Goal: Use online tool/utility: Utilize a website feature to perform a specific function

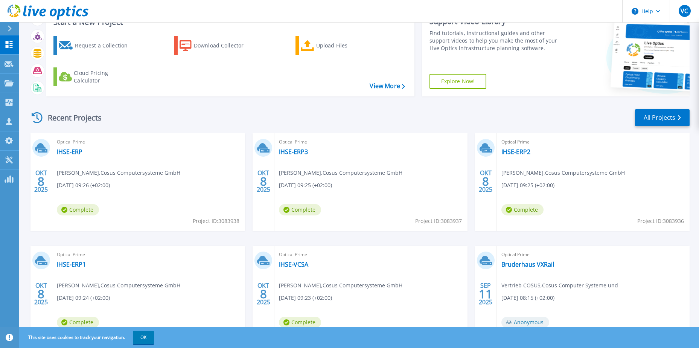
scroll to position [69, 0]
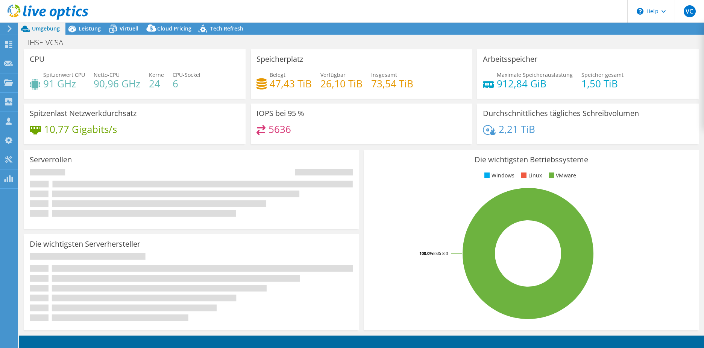
select select "USD"
radio input "true"
radio input "false"
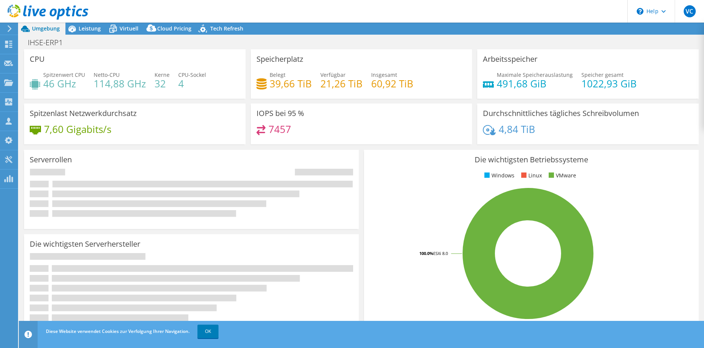
select select "USD"
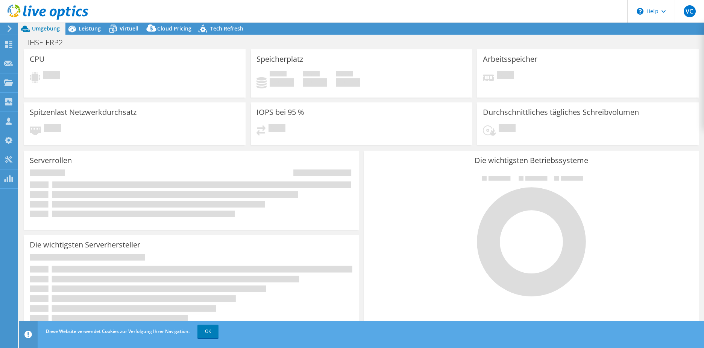
select select "USD"
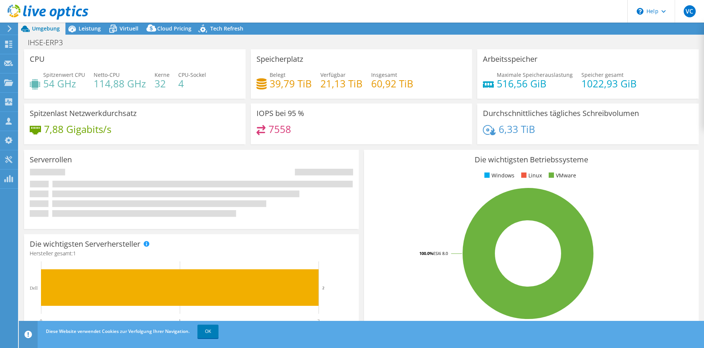
select select "USD"
